Goal: Information Seeking & Learning: Understand process/instructions

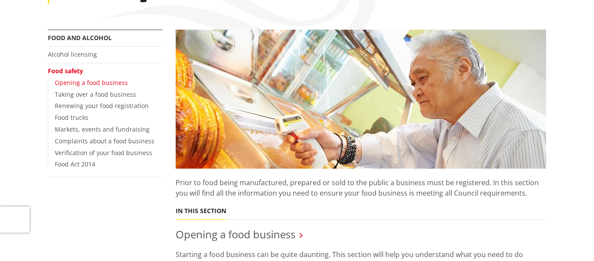
scroll to position [146, 0]
click at [110, 83] on link "Opening a food business" at bounding box center [91, 82] width 73 height 8
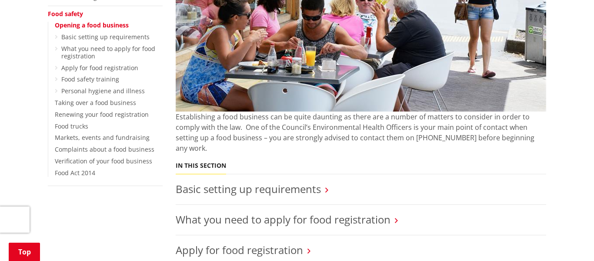
scroll to position [290, 0]
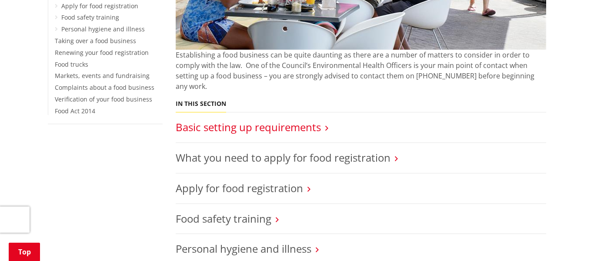
click at [267, 120] on link "Basic setting up requirements" at bounding box center [248, 127] width 145 height 14
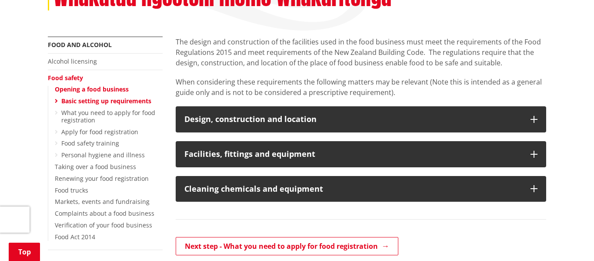
scroll to position [165, 0]
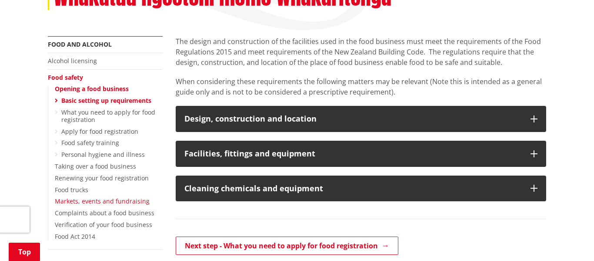
click at [130, 201] on link "Markets, events and fundraising" at bounding box center [102, 201] width 95 height 8
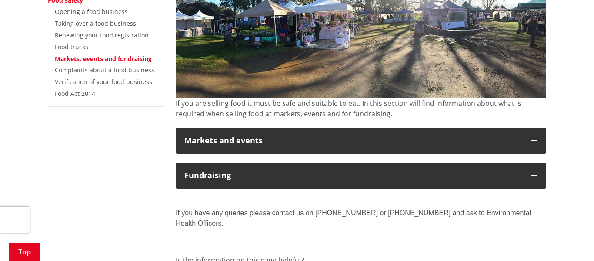
scroll to position [242, 0]
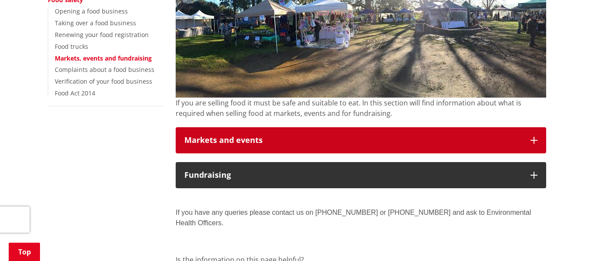
click at [332, 143] on h3 "Markets and events" at bounding box center [353, 140] width 338 height 9
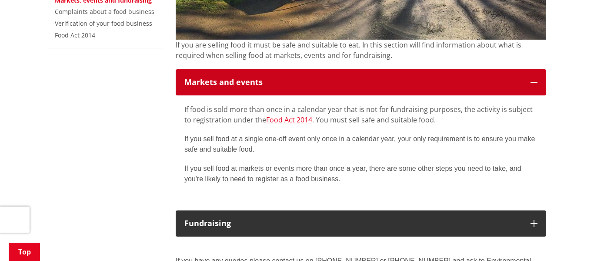
scroll to position [303, 0]
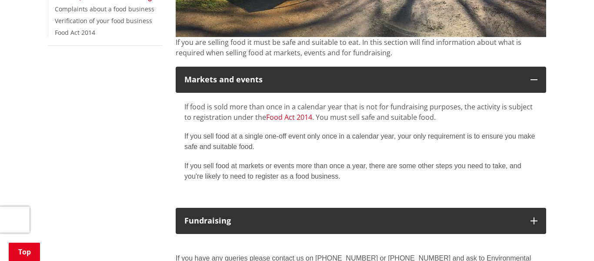
click at [291, 117] on link "Food Act 2014" at bounding box center [289, 117] width 46 height 10
